Goal: Task Accomplishment & Management: Manage account settings

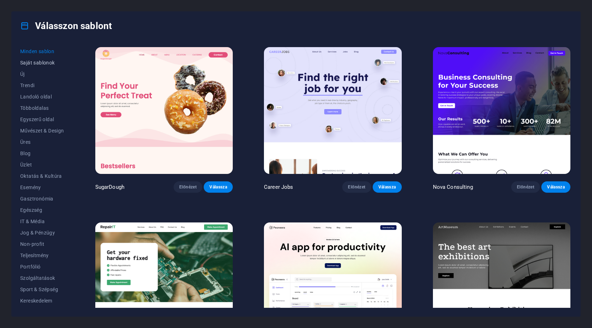
click at [26, 61] on span "Saját sablonok" at bounding box center [42, 63] width 44 height 6
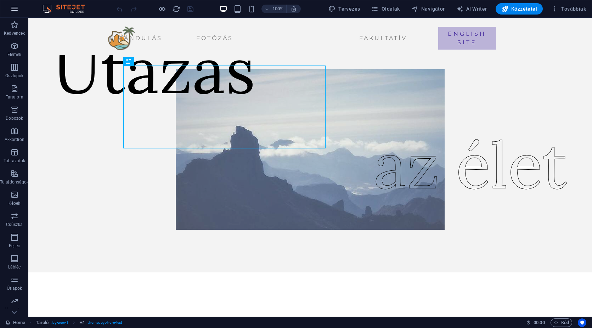
click at [13, 10] on icon "button" at bounding box center [14, 9] width 9 height 9
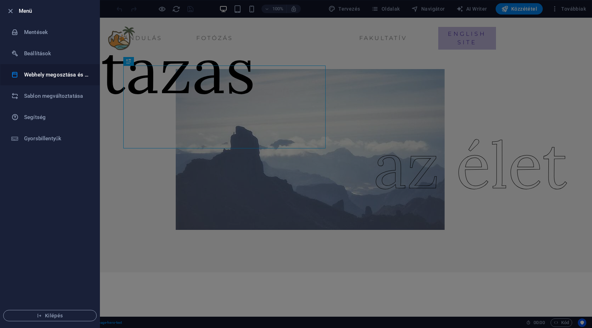
click at [71, 74] on h6 "Webhely megosztása és másolása" at bounding box center [57, 74] width 66 height 9
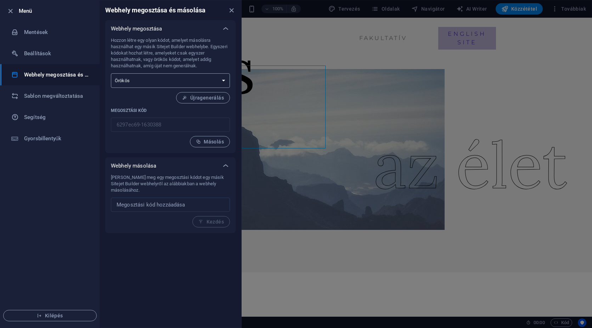
click at [136, 82] on select "Egyszeri Örökös" at bounding box center [170, 80] width 119 height 15
click at [153, 83] on select "Egyszeri Örökös" at bounding box center [170, 80] width 119 height 15
select select "onetime"
click at [111, 73] on select "Egyszeri Örökös" at bounding box center [170, 80] width 119 height 15
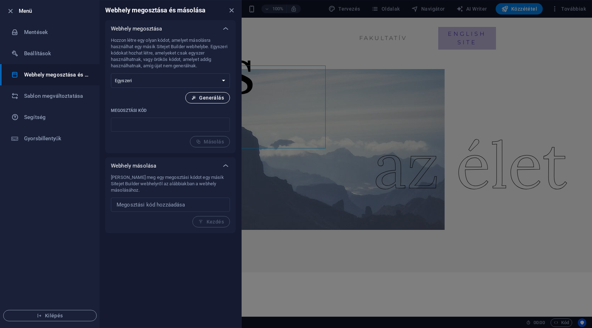
click at [207, 97] on span "Generálás" at bounding box center [207, 98] width 33 height 6
type input "4800c37f-1630388"
click at [197, 144] on icon "button" at bounding box center [198, 141] width 5 height 5
click at [68, 315] on span "Kilépés" at bounding box center [49, 316] width 81 height 6
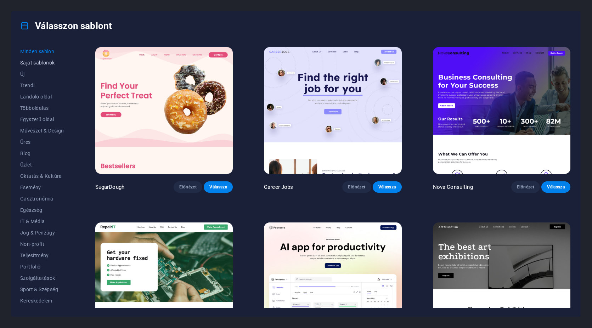
click at [27, 65] on span "Saját sablonok" at bounding box center [42, 63] width 44 height 6
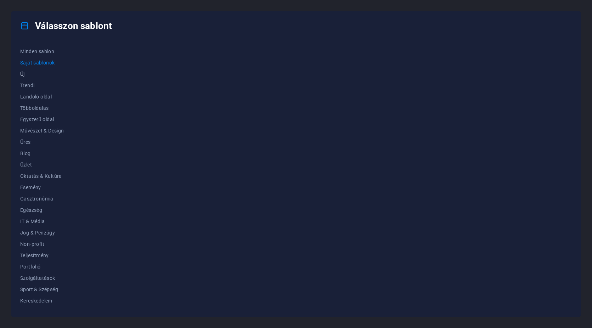
click at [24, 72] on span "Új" at bounding box center [42, 74] width 44 height 6
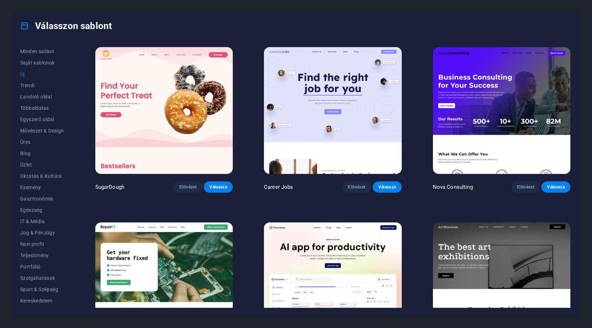
click at [148, 116] on img at bounding box center [163, 110] width 137 height 127
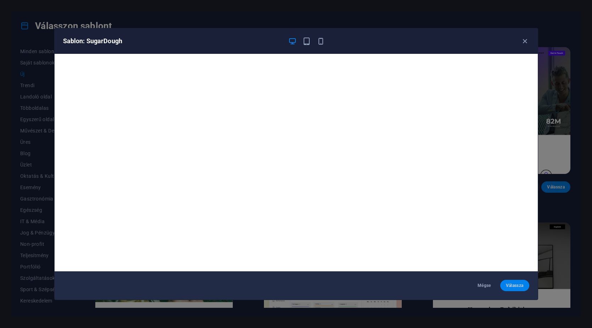
click at [515, 287] on span "Válassza" at bounding box center [515, 286] width 18 height 6
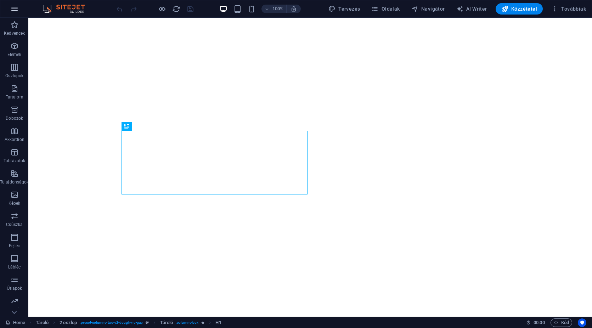
click at [16, 10] on icon "button" at bounding box center [14, 9] width 9 height 9
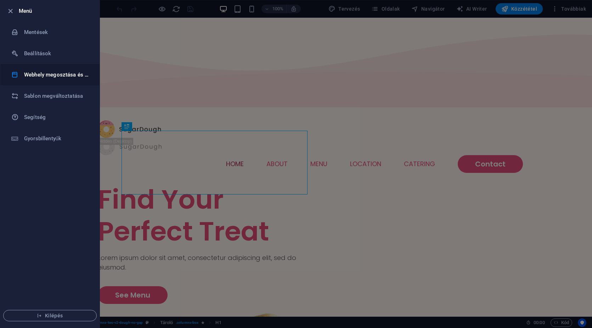
click at [37, 74] on h6 "Webhely megosztása és másolása" at bounding box center [57, 74] width 66 height 9
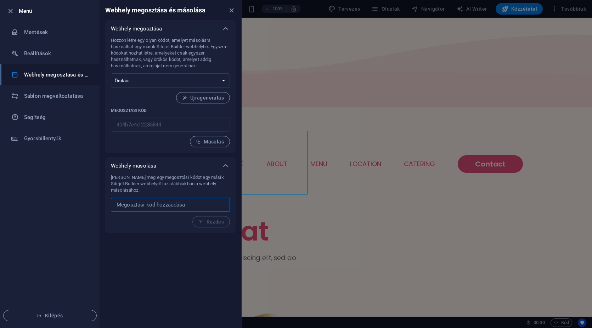
click at [158, 207] on input "text" at bounding box center [170, 205] width 119 height 14
paste input "4800c37f-1630388"
type input "4800c37f-1630388"
click at [205, 226] on button "Kezdés" at bounding box center [211, 221] width 38 height 11
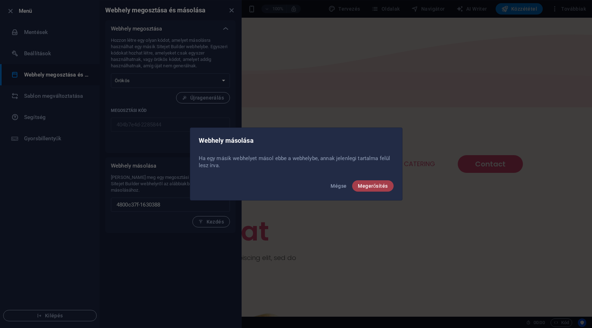
click at [376, 185] on span "Megerősítés" at bounding box center [373, 186] width 30 height 6
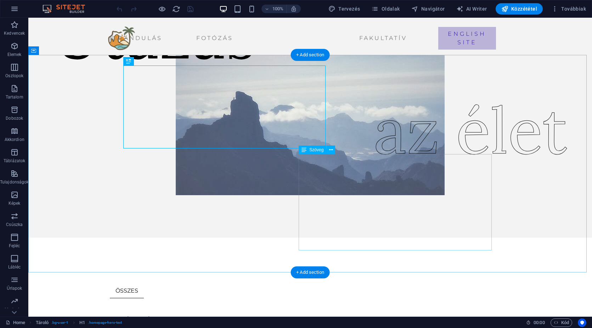
scroll to position [142, 0]
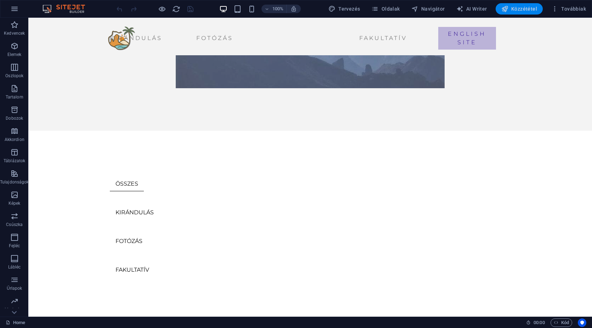
click at [515, 9] on span "Közzététel" at bounding box center [519, 8] width 36 height 7
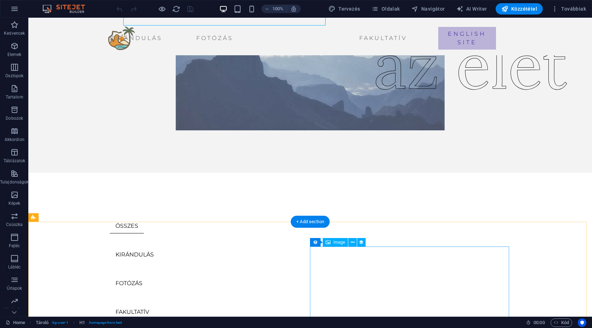
scroll to position [177, 0]
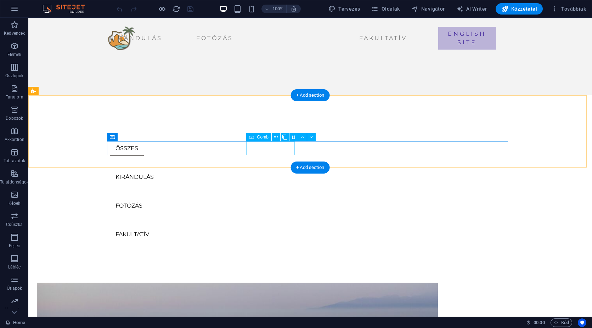
click at [268, 170] on div "KIRÁNDULÁS" at bounding box center [310, 177] width 401 height 15
click at [272, 170] on div "KIRÁNDULÁS" at bounding box center [310, 177] width 401 height 15
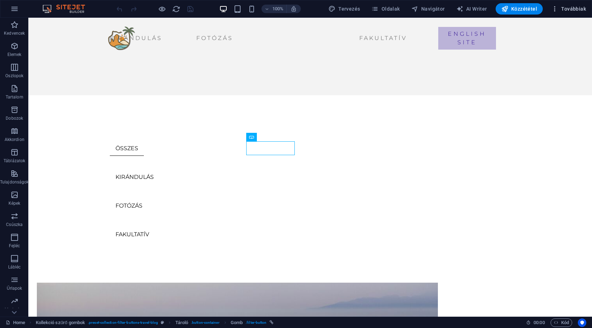
click at [585, 6] on span "Továbbiak" at bounding box center [568, 8] width 35 height 7
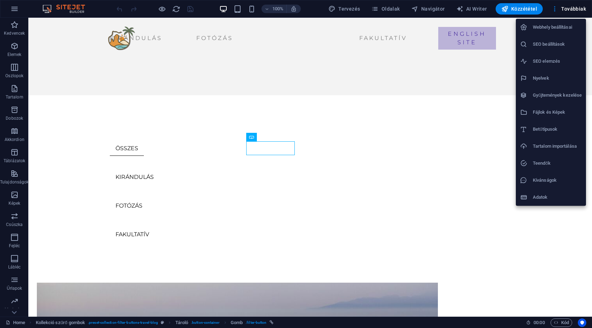
click at [550, 94] on h6 "Gyűjtemények kezelése" at bounding box center [557, 95] width 49 height 9
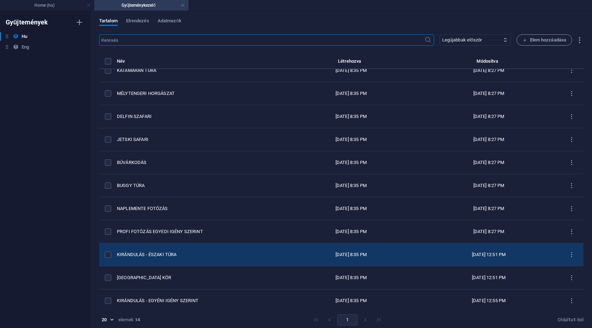
scroll to position [82, 0]
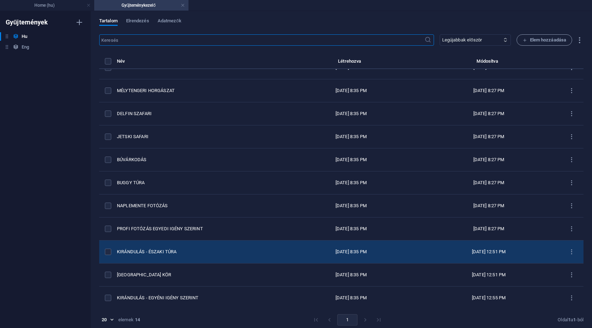
click at [153, 250] on div "KIRÁNDULÁS - ÉSZAKI TÚRA" at bounding box center [198, 252] width 162 height 6
select select "Kirándulás"
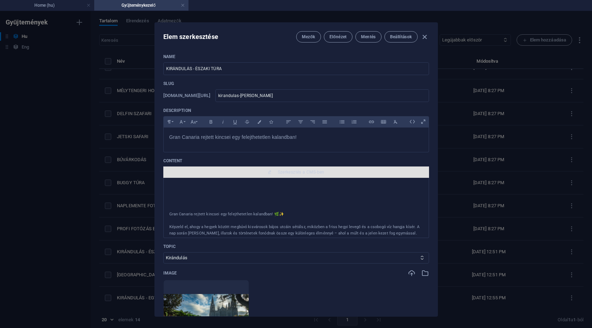
click at [300, 173] on span "Szerkesztés a CMS-ben" at bounding box center [301, 172] width 47 height 6
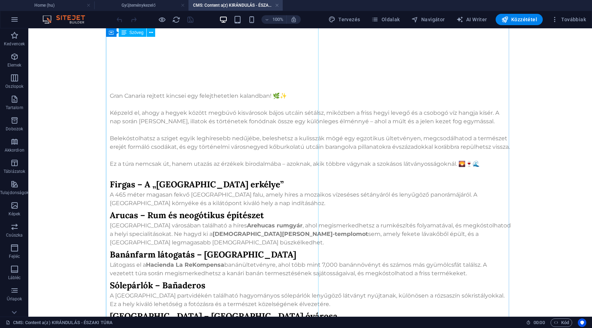
scroll to position [390, 0]
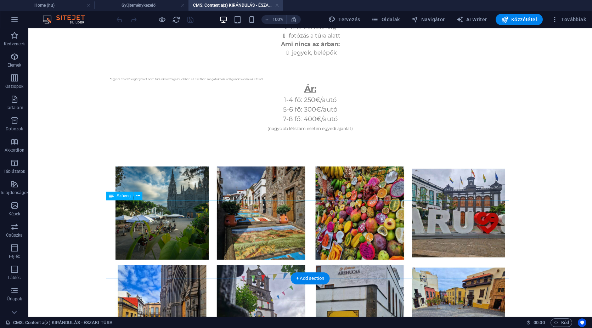
click at [375, 132] on div "Ár: 1-4 fő: 250€/autó 5-6 fő: 300€/autó 7-8 fő: 400€/autó (nagyobb létszám eset…" at bounding box center [310, 108] width 401 height 50
click at [374, 132] on div "Ár: 1-4 fő: 250€/autó 5-6 fő: 300€/autó 7-8 fő: 400€/autó (nagyobb létszám eset…" at bounding box center [310, 108] width 401 height 50
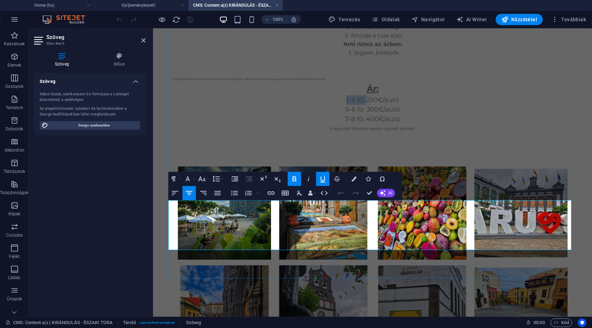
drag, startPoint x: 364, startPoint y: 217, endPoint x: 329, endPoint y: 214, distance: 35.2
click at [329, 105] on p "1-4 fő: 250€/autó" at bounding box center [372, 100] width 401 height 10
drag, startPoint x: 405, startPoint y: 236, endPoint x: 340, endPoint y: 224, distance: 66.8
click at [340, 132] on div "Ár: 250€/autó 5-6 fő: 300€/autó 7-8 fő: 400€/autó (nagyobb létszám esetén egyed…" at bounding box center [372, 108] width 401 height 50
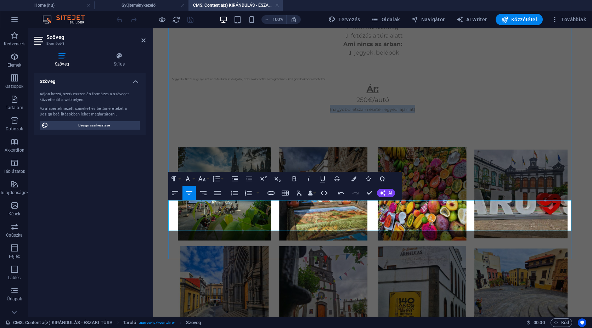
drag, startPoint x: 344, startPoint y: 225, endPoint x: 311, endPoint y: 225, distance: 33.3
click at [311, 113] on p "(nagyobb létszám esetén egyedi ajánlat)" at bounding box center [372, 109] width 401 height 9
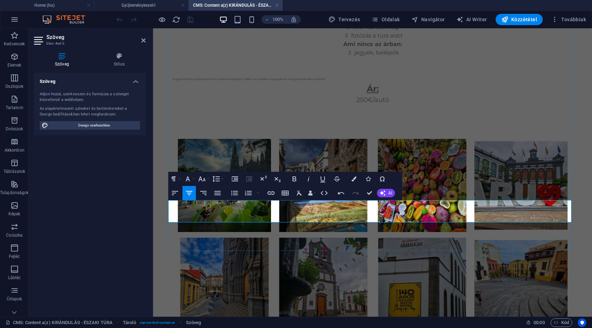
click at [352, 105] on p "250€/autó" at bounding box center [372, 100] width 401 height 10
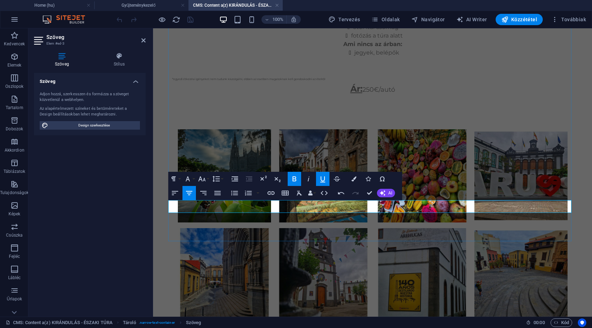
drag, startPoint x: 361, startPoint y: 207, endPoint x: 333, endPoint y: 202, distance: 27.6
click at [335, 95] on p "Ár: 250€/autó" at bounding box center [372, 89] width 401 height 13
click at [294, 179] on icon "button" at bounding box center [295, 178] width 4 height 5
drag, startPoint x: 323, startPoint y: 175, endPoint x: 322, endPoint y: 182, distance: 6.5
click at [323, 175] on icon "button" at bounding box center [322, 179] width 9 height 9
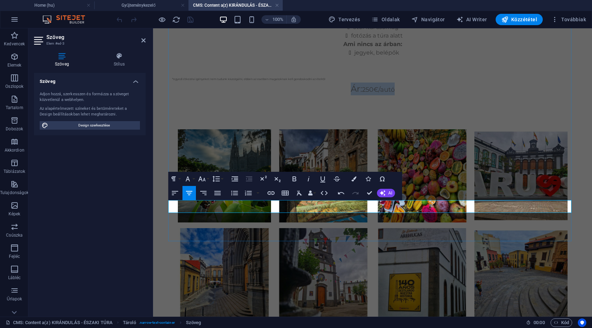
drag, startPoint x: 404, startPoint y: 211, endPoint x: 300, endPoint y: 201, distance: 104.2
click at [304, 95] on p "Ár: 250€/autó" at bounding box center [372, 89] width 401 height 13
click at [207, 179] on button "Font Size" at bounding box center [203, 179] width 13 height 14
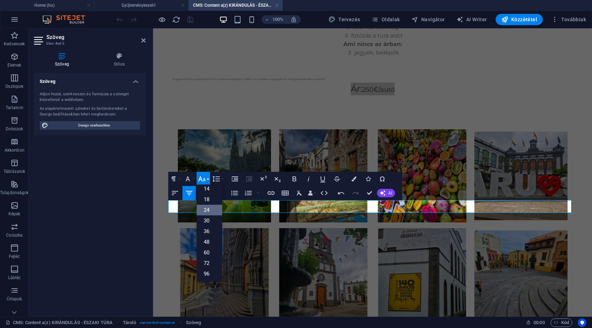
scroll to position [57, 0]
click at [207, 207] on link "24" at bounding box center [210, 210] width 26 height 11
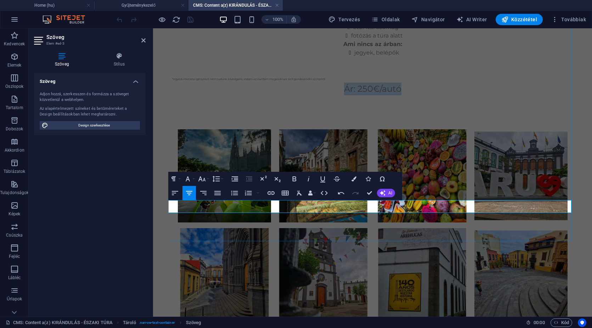
copy span "Ár: 250€/autó"
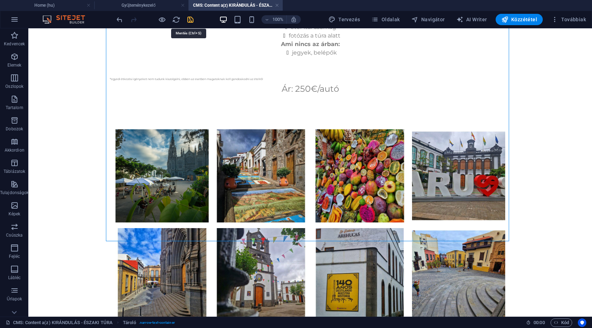
click at [187, 19] on icon "save" at bounding box center [190, 20] width 8 height 8
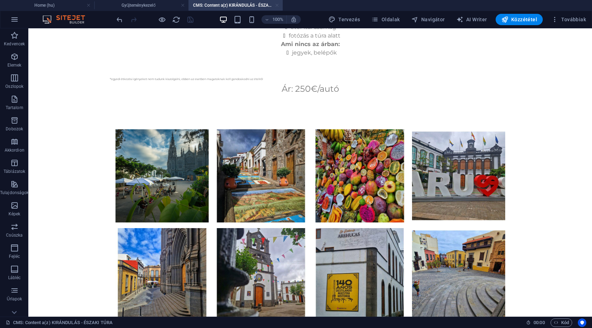
click at [275, 4] on link at bounding box center [277, 5] width 4 height 7
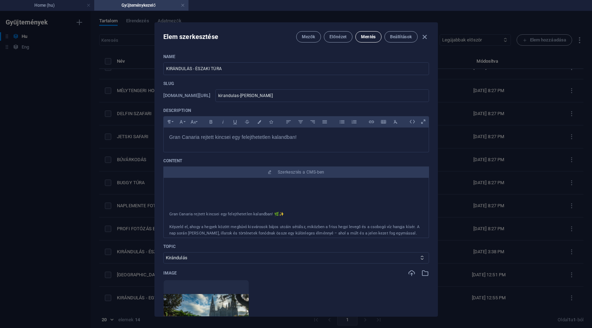
click at [366, 34] on span "Mentés" at bounding box center [368, 37] width 15 height 6
click at [425, 37] on icon "button" at bounding box center [424, 37] width 8 height 8
type input "[DATE]"
type input "kirandulas-[PERSON_NAME]"
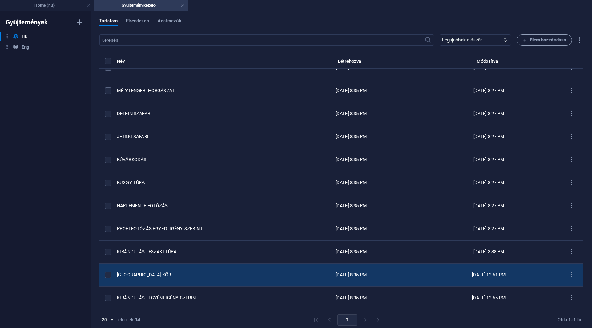
click at [183, 268] on td "[GEOGRAPHIC_DATA] KÖR" at bounding box center [200, 275] width 167 height 23
select select "Kirándulás"
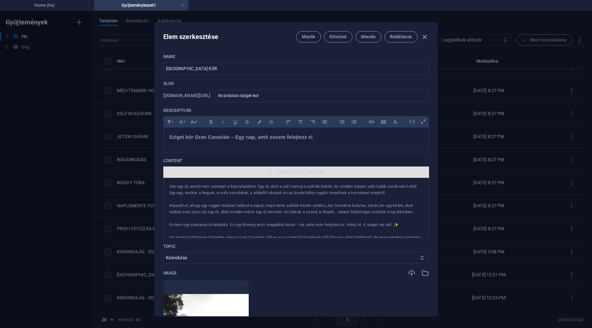
click at [327, 169] on span "Szerkesztés a CMS-ben" at bounding box center [296, 172] width 260 height 6
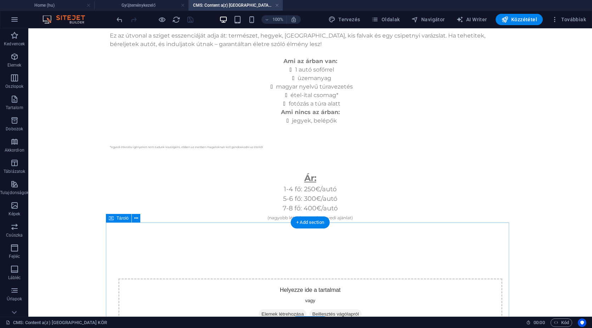
scroll to position [460, 0]
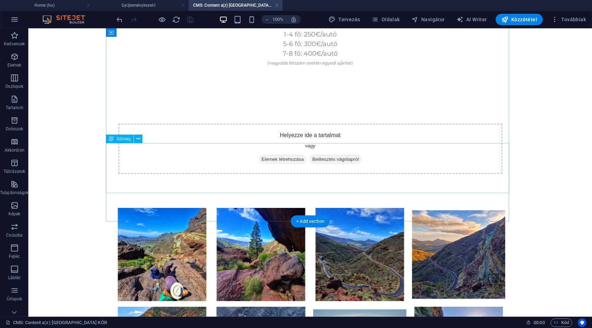
click at [381, 67] on div "Ár: 1-4 fő: 250€/autó 5-6 fő: 300€/autó 7-8 fő: 400€/autó (nagyobb létszám eset…" at bounding box center [310, 42] width 401 height 50
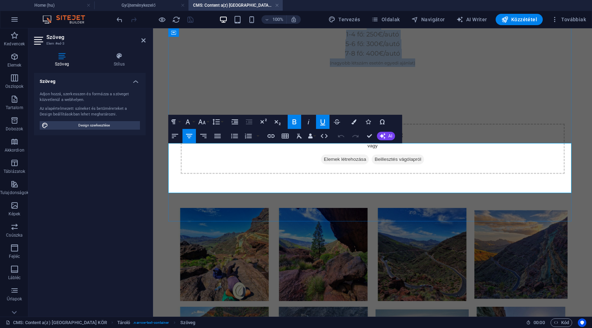
drag, startPoint x: 358, startPoint y: 146, endPoint x: 428, endPoint y: 190, distance: 82.8
click at [428, 67] on div "Ár: 1-4 fő: 250€/autó 5-6 fő: 300€/autó 7-8 fő: 400€/autó (nagyobb létszám eset…" at bounding box center [372, 42] width 401 height 50
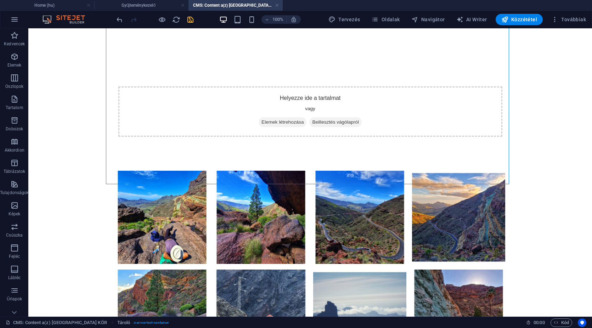
click at [189, 18] on icon "save" at bounding box center [190, 20] width 8 height 8
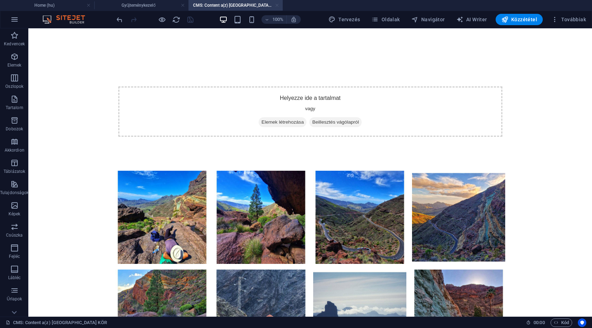
click at [276, 5] on link at bounding box center [277, 5] width 4 height 7
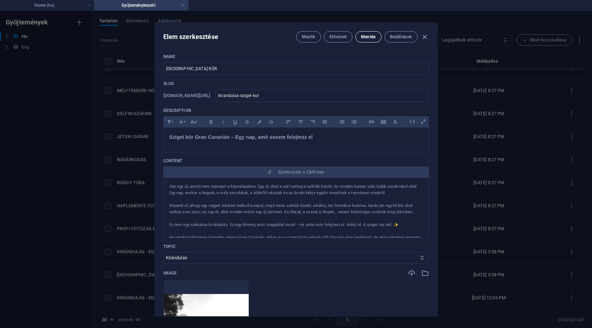
click at [367, 35] on span "Mentés" at bounding box center [368, 37] width 15 height 6
click at [425, 36] on icon "button" at bounding box center [424, 37] width 8 height 8
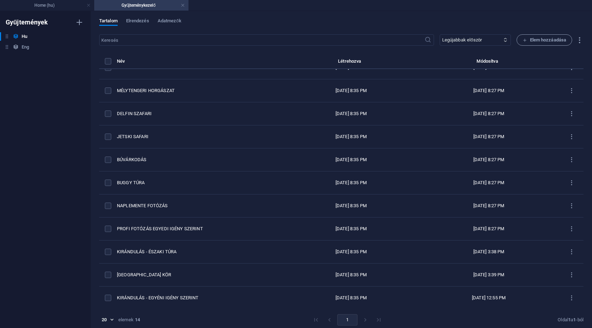
type input "[DATE]"
type input "kirandulas-sziget-kor"
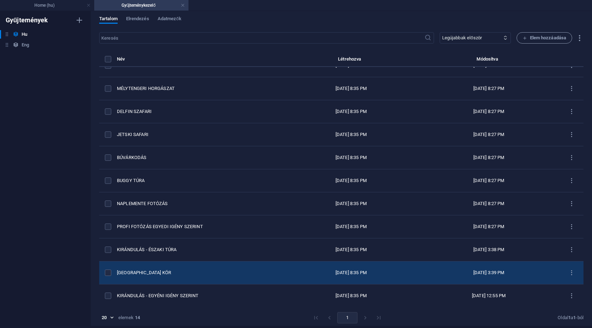
scroll to position [3, 0]
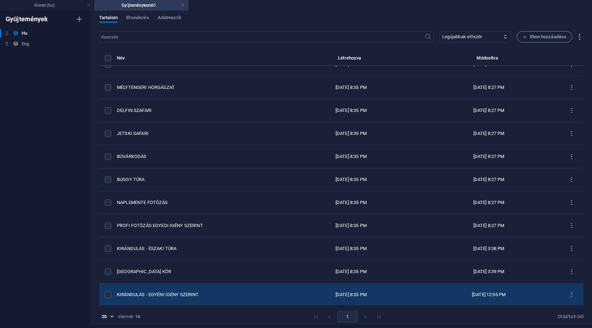
click at [190, 288] on td "KIRÁNDULÁS - EGYÉNI IGÉNY SZERINT" at bounding box center [200, 294] width 167 height 23
select select "Kirándulás"
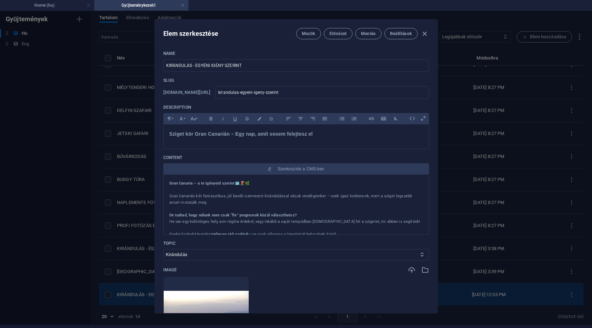
scroll to position [0, 0]
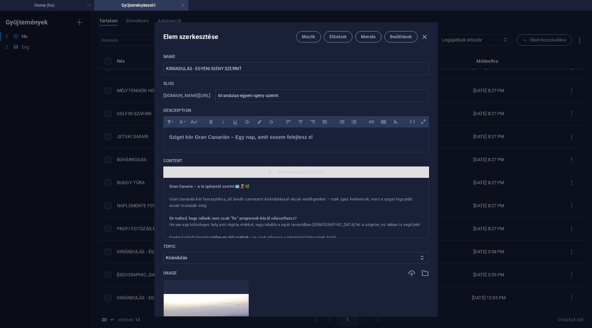
click at [312, 173] on span "Szerkesztés a CMS-ben" at bounding box center [301, 172] width 47 height 6
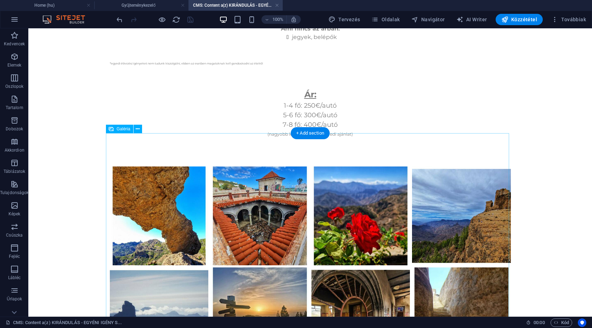
scroll to position [460, 0]
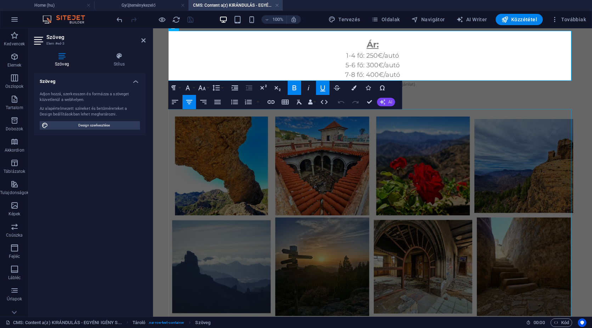
scroll to position [351, 0]
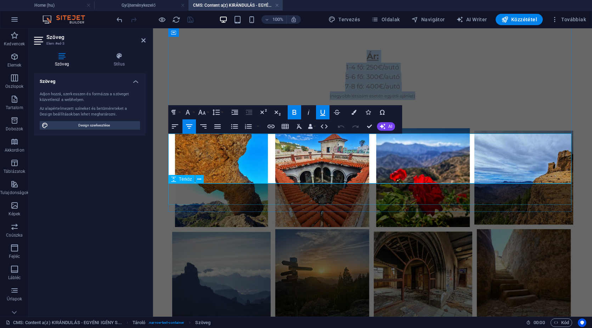
drag, startPoint x: 358, startPoint y: 139, endPoint x: 488, endPoint y: 192, distance: 140.0
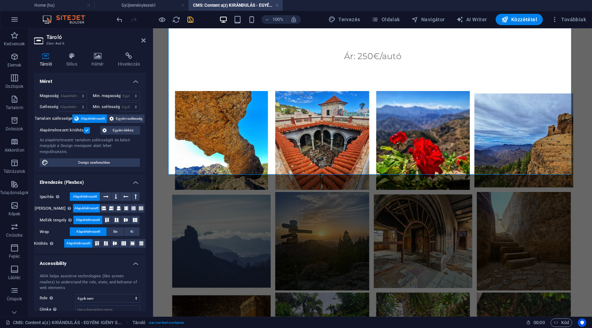
click at [188, 18] on icon "save" at bounding box center [190, 20] width 8 height 8
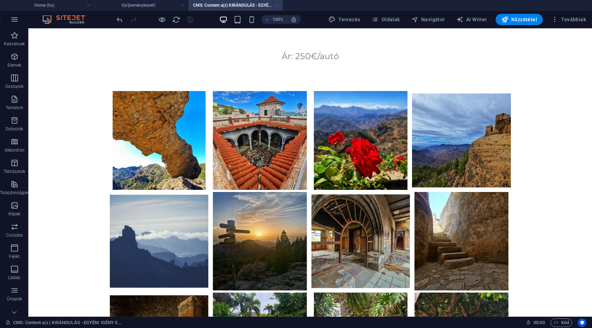
click at [275, 7] on link at bounding box center [277, 5] width 4 height 7
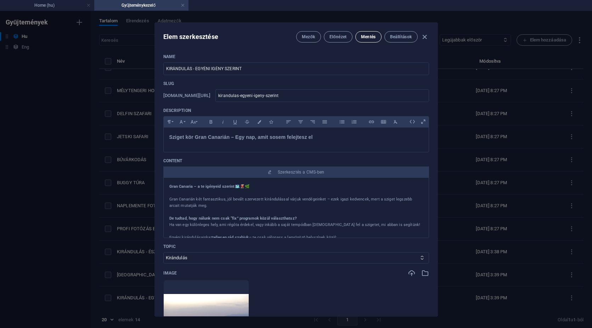
click at [368, 36] on span "Mentés" at bounding box center [368, 37] width 15 height 6
click at [423, 38] on icon "button" at bounding box center [424, 37] width 8 height 8
type input "[DATE]"
type input "kirandulas-egyeni-igeny-szerint"
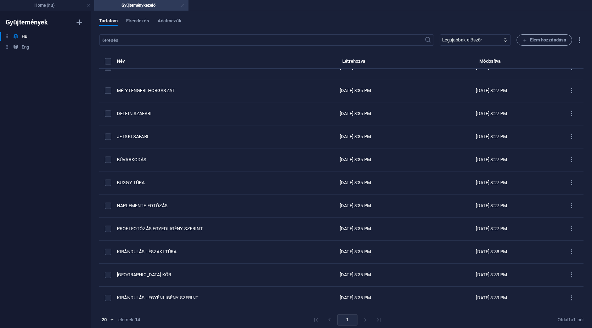
click at [183, 6] on link at bounding box center [183, 5] width 4 height 7
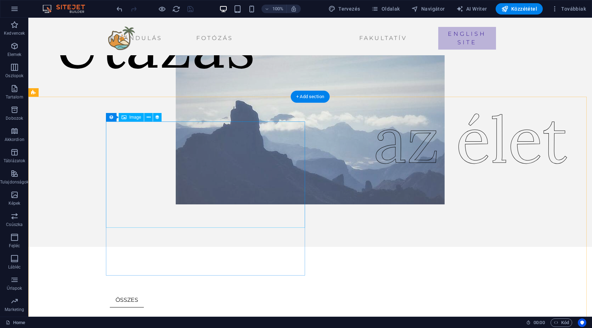
scroll to position [0, 0]
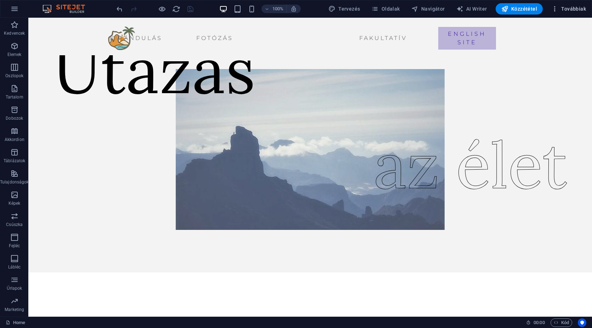
click at [579, 6] on span "Továbbiak" at bounding box center [568, 8] width 35 height 7
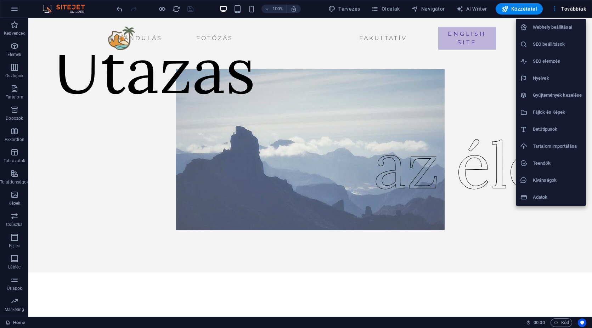
click at [549, 94] on h6 "Gyűjtemények kezelése" at bounding box center [557, 95] width 49 height 9
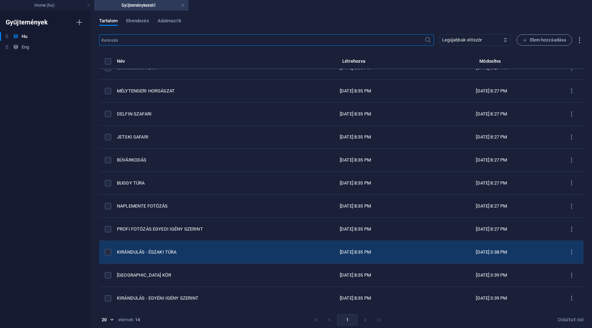
scroll to position [82, 0]
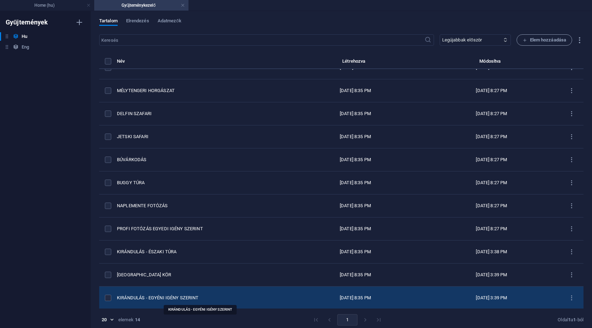
click at [182, 295] on div "KIRÁNDULÁS - EGYÉNI IGÉNY SZERINT" at bounding box center [199, 298] width 165 height 6
select select "Kirándulás"
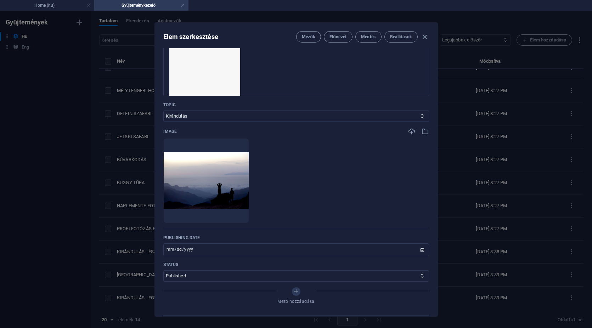
scroll to position [319, 0]
click at [366, 41] on button "Mentés" at bounding box center [368, 36] width 26 height 11
drag, startPoint x: 425, startPoint y: 35, endPoint x: 361, endPoint y: 96, distance: 88.2
click at [423, 35] on icon "button" at bounding box center [424, 37] width 8 height 8
type input "[DATE]"
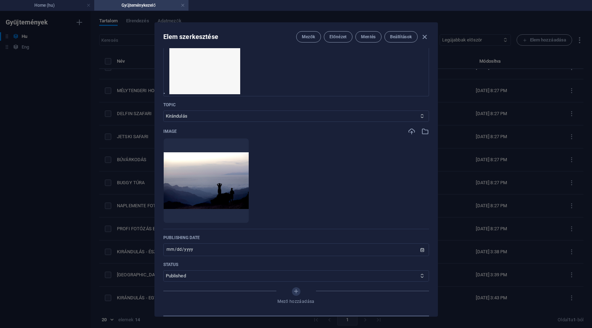
type input "kirandulas-egyeni-igeny-szerint"
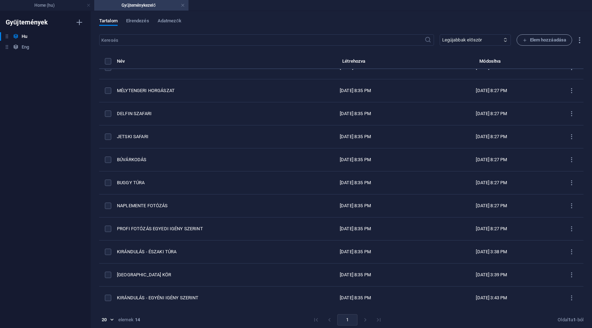
scroll to position [0, 0]
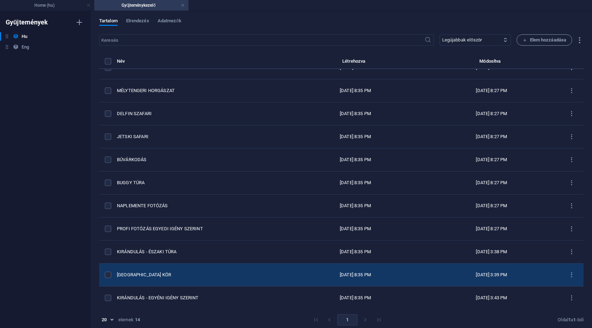
click at [196, 274] on div "[GEOGRAPHIC_DATA] KÖR" at bounding box center [199, 275] width 165 height 6
select select "Kirándulás"
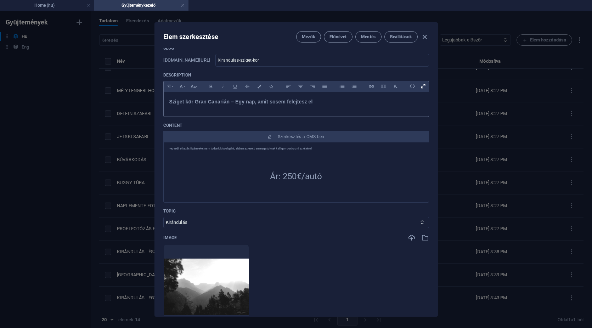
scroll to position [283, 0]
click at [428, 34] on icon "button" at bounding box center [424, 37] width 8 height 8
type input "[DATE]"
type input "kirandulas-sziget-kor"
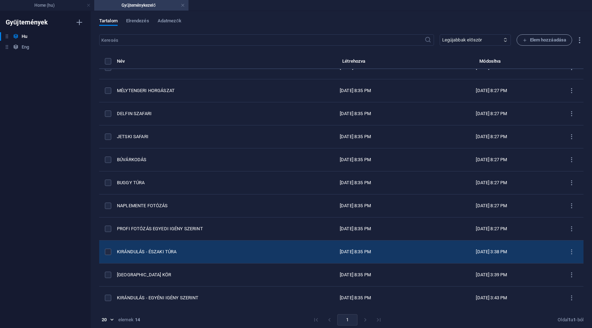
click at [208, 250] on div "KIRÁNDULÁS - ÉSZAKI TÚRA" at bounding box center [199, 252] width 165 height 6
select select "Kirándulás"
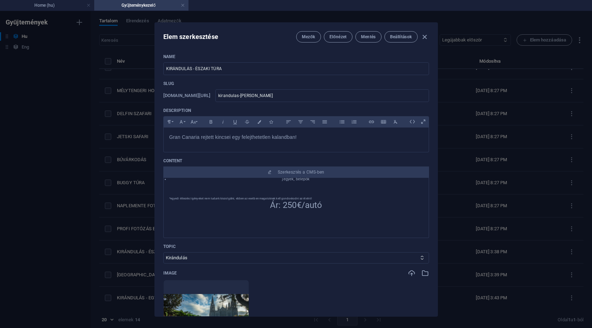
scroll to position [283, 0]
click at [424, 35] on icon "button" at bounding box center [424, 37] width 8 height 8
type input "[DATE]"
type input "kirandulas-[PERSON_NAME]"
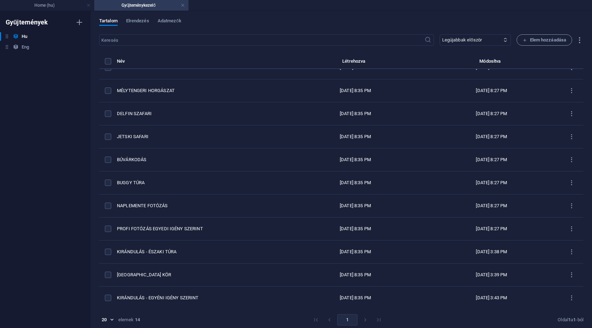
scroll to position [0, 0]
click at [184, 5] on link at bounding box center [183, 5] width 4 height 7
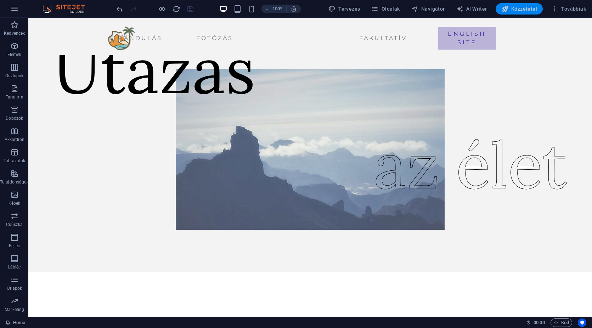
drag, startPoint x: 524, startPoint y: 9, endPoint x: 261, endPoint y: 149, distance: 297.9
click at [524, 9] on span "Közzététel" at bounding box center [519, 8] width 36 height 7
